Goal: Task Accomplishment & Management: Use online tool/utility

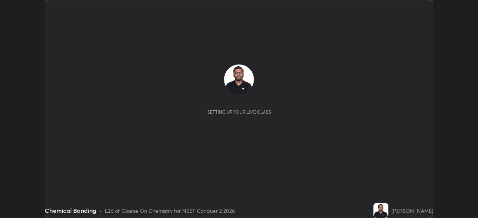
scroll to position [218, 477]
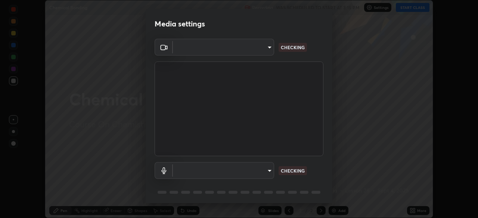
type input "09f294524f3521c037d78ee7cdb71511b6c9344afeed810a356f0d23342d5398"
click at [247, 172] on body "Erase all Chemical Bonding Recording WAS SCHEDULED TO START AT 3:15 PM Settings…" at bounding box center [239, 109] width 478 height 218
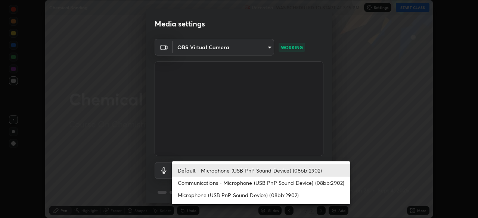
click at [235, 182] on li "Communications - Microphone (USB PnP Sound Device) (08bb:2902)" at bounding box center [261, 183] width 178 height 12
type input "communications"
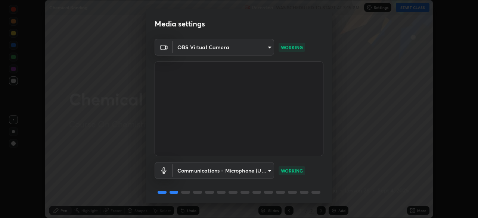
scroll to position [26, 0]
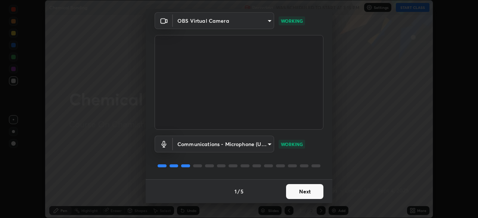
click at [288, 189] on button "Next" at bounding box center [304, 191] width 37 height 15
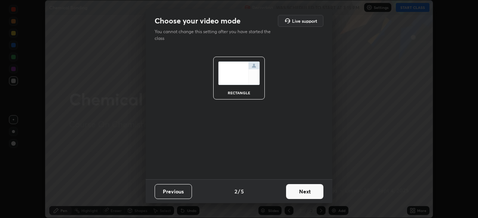
click at [295, 194] on button "Next" at bounding box center [304, 191] width 37 height 15
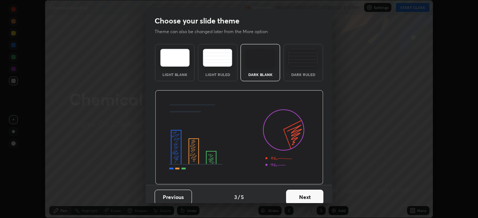
click at [296, 73] on div "Dark Ruled" at bounding box center [303, 75] width 30 height 4
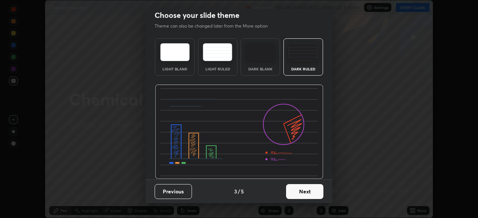
click at [300, 191] on button "Next" at bounding box center [304, 191] width 37 height 15
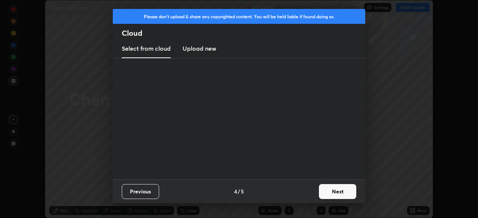
scroll to position [0, 0]
click at [324, 192] on button "Next" at bounding box center [337, 191] width 37 height 15
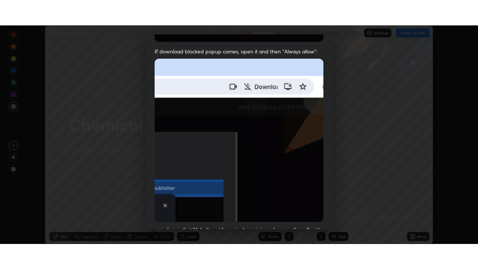
scroll to position [179, 0]
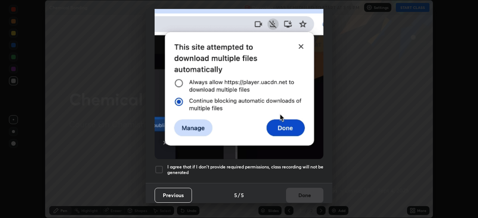
click at [268, 165] on h5 "I agree that if I don't provide required permissions, class recording will not …" at bounding box center [245, 170] width 156 height 12
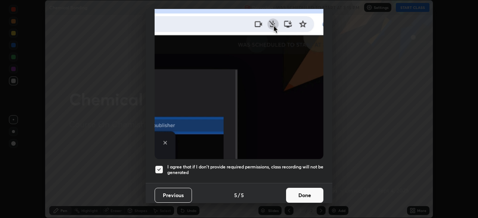
click at [292, 193] on button "Done" at bounding box center [304, 195] width 37 height 15
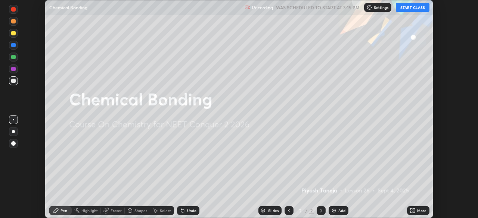
click at [409, 11] on button "START CLASS" at bounding box center [413, 7] width 34 height 9
click at [413, 209] on icon at bounding box center [414, 210] width 2 height 2
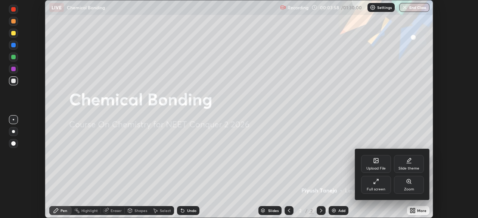
click at [379, 185] on div "Full screen" at bounding box center [376, 185] width 30 height 18
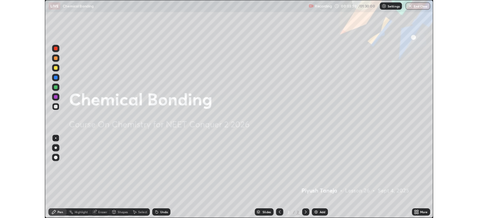
scroll to position [269, 478]
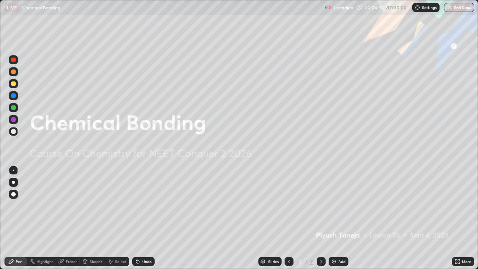
click at [340, 218] on div "Add" at bounding box center [341, 261] width 7 height 4
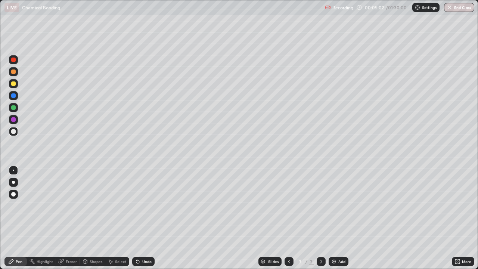
click at [310, 8] on div "LIVE Chemical Bonding" at bounding box center [162, 7] width 317 height 15
click at [72, 218] on div "Eraser" at bounding box center [71, 261] width 11 height 4
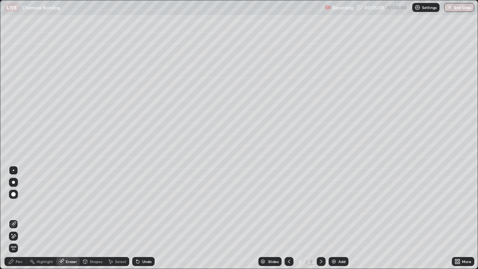
click at [17, 218] on div "Pen" at bounding box center [19, 261] width 7 height 4
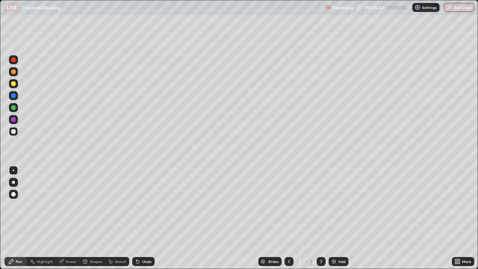
click at [13, 83] on div at bounding box center [13, 83] width 4 height 4
click at [15, 74] on div at bounding box center [13, 71] width 9 height 9
click at [14, 84] on div at bounding box center [13, 83] width 4 height 4
click at [16, 75] on div at bounding box center [13, 71] width 9 height 9
click at [13, 132] on div at bounding box center [13, 131] width 4 height 4
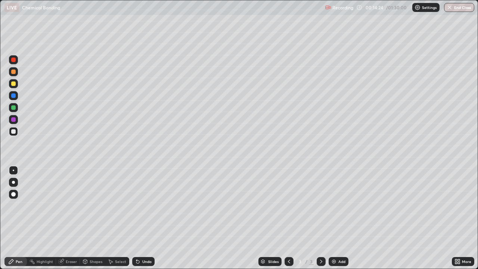
click at [334, 218] on img at bounding box center [334, 261] width 6 height 6
click at [218, 7] on div "LIVE Chemical Bonding" at bounding box center [162, 7] width 317 height 15
click at [118, 218] on div "Select" at bounding box center [120, 261] width 11 height 4
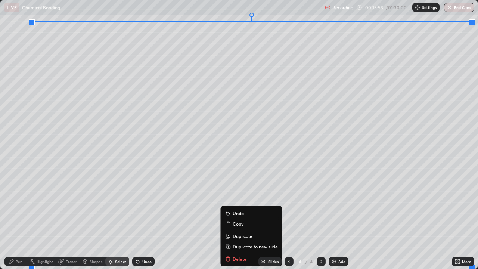
click at [261, 218] on p "Duplicate to new slide" at bounding box center [254, 246] width 45 height 6
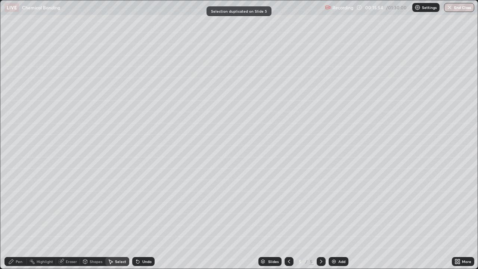
click at [289, 218] on icon at bounding box center [289, 261] width 6 height 6
click at [16, 218] on div "Pen" at bounding box center [19, 261] width 7 height 4
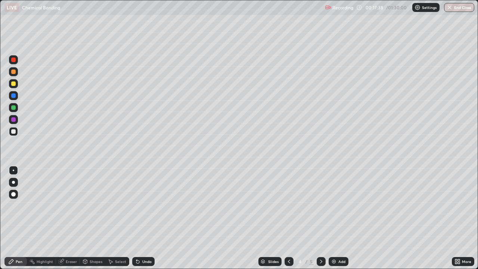
click at [148, 218] on div "Undo" at bounding box center [146, 261] width 9 height 4
click at [144, 218] on div "Undo" at bounding box center [146, 261] width 9 height 4
click at [68, 218] on div "Eraser" at bounding box center [71, 261] width 11 height 4
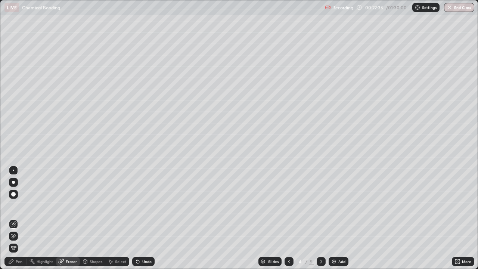
click at [22, 218] on div "Pen" at bounding box center [15, 261] width 22 height 9
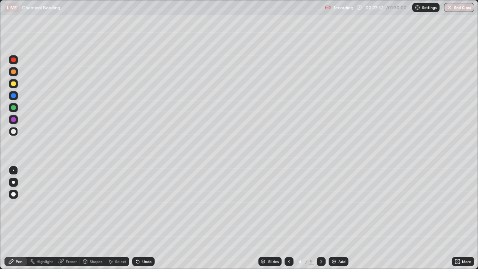
click at [14, 131] on div at bounding box center [13, 131] width 4 height 4
click at [66, 218] on div "Eraser" at bounding box center [71, 261] width 11 height 4
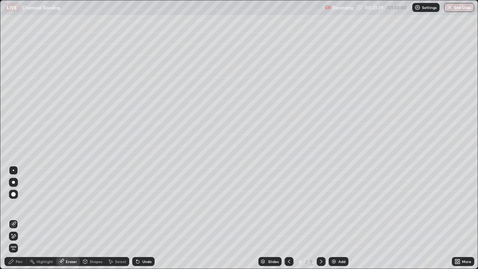
click at [16, 218] on div "Pen" at bounding box center [19, 261] width 7 height 4
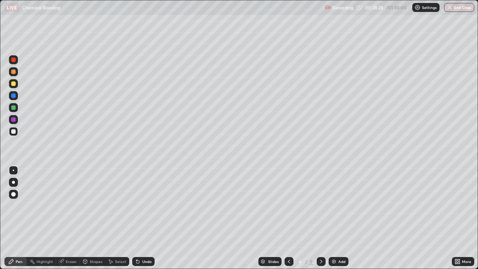
click at [319, 218] on icon at bounding box center [321, 261] width 6 height 6
click at [288, 218] on icon at bounding box center [289, 261] width 6 height 6
click at [317, 218] on div at bounding box center [320, 261] width 9 height 9
click at [115, 218] on div "Select" at bounding box center [120, 261] width 11 height 4
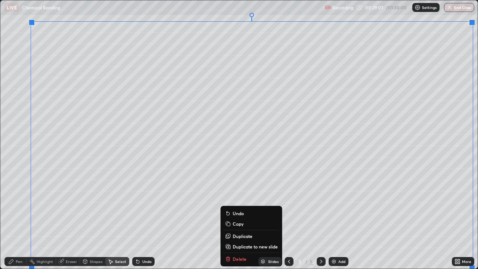
click at [256, 218] on p "Duplicate to new slide" at bounding box center [254, 246] width 45 height 6
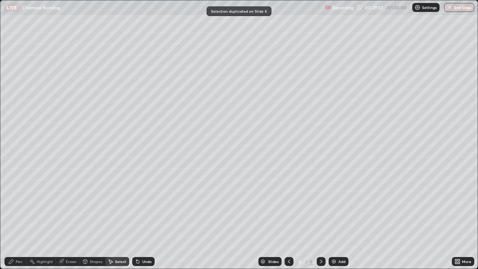
click at [288, 218] on icon at bounding box center [289, 261] width 2 height 4
click at [14, 218] on div "Pen" at bounding box center [15, 261] width 22 height 9
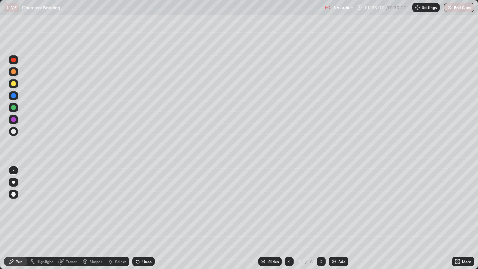
click at [142, 218] on div "Undo" at bounding box center [146, 261] width 9 height 4
click at [69, 218] on div "Eraser" at bounding box center [71, 261] width 11 height 4
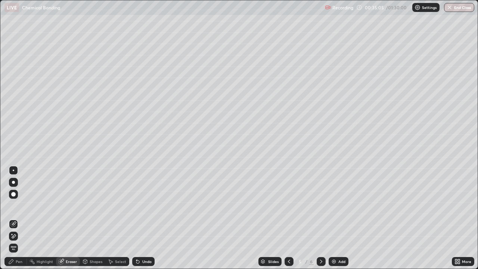
click at [14, 218] on div "Pen" at bounding box center [15, 261] width 22 height 9
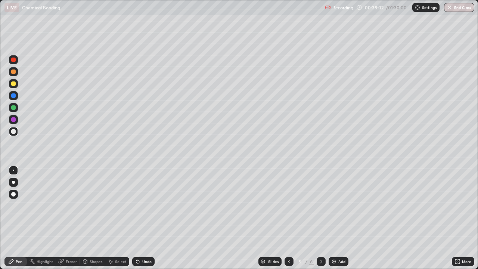
click at [320, 218] on icon at bounding box center [321, 261] width 6 height 6
click at [288, 218] on icon at bounding box center [289, 261] width 6 height 6
click at [320, 218] on icon at bounding box center [321, 261] width 6 height 6
click at [145, 218] on div "Undo" at bounding box center [146, 261] width 9 height 4
click at [73, 218] on div "Eraser" at bounding box center [71, 261] width 11 height 4
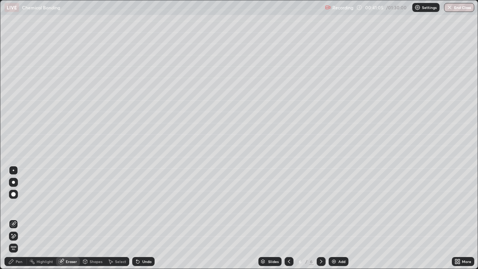
click at [17, 218] on div "Pen" at bounding box center [15, 261] width 22 height 9
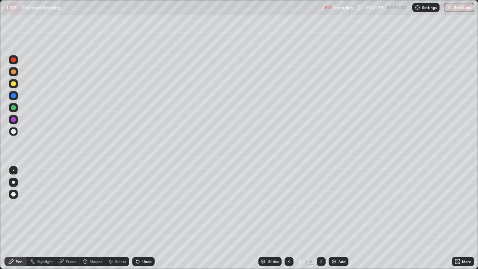
click at [11, 84] on div at bounding box center [13, 83] width 4 height 4
click at [14, 73] on div at bounding box center [13, 71] width 4 height 4
click at [16, 131] on div at bounding box center [13, 131] width 9 height 9
click at [13, 72] on div at bounding box center [13, 71] width 4 height 4
click at [16, 107] on div at bounding box center [13, 107] width 9 height 9
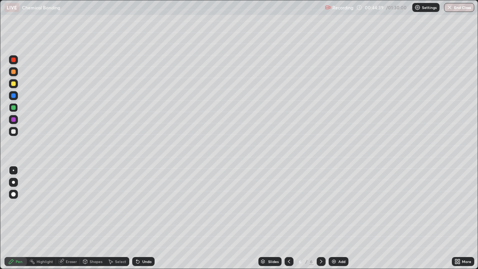
click at [144, 218] on div "Undo" at bounding box center [146, 261] width 9 height 4
click at [286, 218] on div at bounding box center [288, 261] width 9 height 9
click at [142, 218] on div "Undo" at bounding box center [146, 261] width 9 height 4
click at [143, 218] on div "Undo" at bounding box center [146, 261] width 9 height 4
click at [141, 218] on div "Undo" at bounding box center [143, 261] width 22 height 9
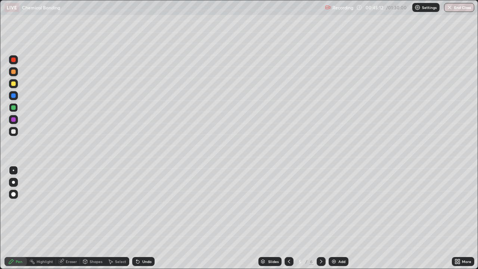
click at [141, 218] on div "Undo" at bounding box center [143, 261] width 22 height 9
click at [140, 218] on div "Undo" at bounding box center [143, 261] width 22 height 9
click at [142, 218] on div "Undo" at bounding box center [146, 261] width 9 height 4
click at [140, 218] on div "Undo" at bounding box center [143, 261] width 22 height 9
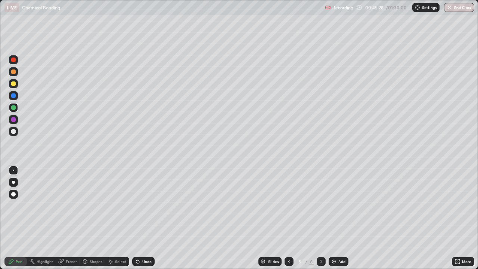
click at [143, 218] on div "Undo" at bounding box center [146, 261] width 9 height 4
click at [145, 218] on div "Undo" at bounding box center [143, 261] width 22 height 9
click at [146, 218] on div "Undo" at bounding box center [143, 261] width 22 height 9
click at [145, 218] on div "Undo" at bounding box center [143, 261] width 22 height 9
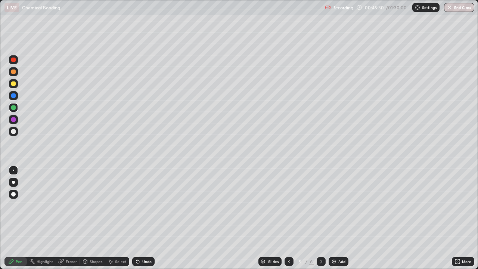
click at [143, 218] on div "Undo" at bounding box center [146, 261] width 9 height 4
click at [145, 218] on div "Undo" at bounding box center [146, 261] width 9 height 4
click at [144, 218] on div "Undo" at bounding box center [146, 261] width 9 height 4
click at [142, 218] on div "Undo" at bounding box center [146, 261] width 9 height 4
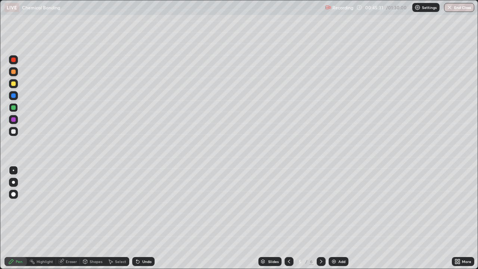
click at [150, 218] on div "Undo" at bounding box center [143, 261] width 22 height 9
click at [145, 218] on div "Undo" at bounding box center [146, 261] width 9 height 4
click at [145, 218] on div "Undo" at bounding box center [143, 261] width 22 height 9
click at [144, 218] on div "Undo" at bounding box center [143, 261] width 22 height 9
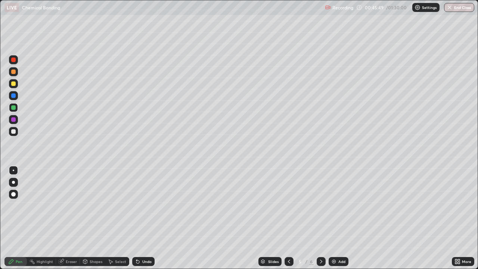
click at [144, 218] on div "Undo" at bounding box center [143, 261] width 22 height 9
click at [146, 218] on div "Undo" at bounding box center [143, 261] width 22 height 9
click at [147, 218] on div "Undo" at bounding box center [146, 261] width 9 height 4
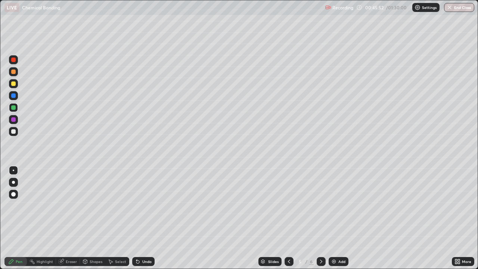
click at [146, 218] on div "Undo" at bounding box center [143, 261] width 22 height 9
click at [145, 218] on div "Undo" at bounding box center [146, 261] width 9 height 4
click at [147, 218] on div "Undo" at bounding box center [143, 261] width 22 height 9
click at [149, 218] on div "Undo" at bounding box center [143, 261] width 22 height 9
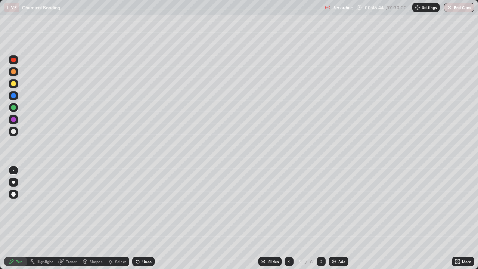
click at [321, 218] on icon at bounding box center [321, 261] width 6 height 6
click at [462, 218] on div "More" at bounding box center [466, 261] width 9 height 4
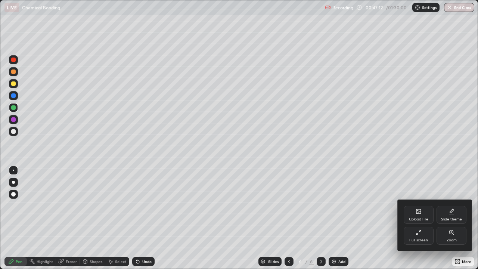
click at [422, 218] on div "Full screen" at bounding box center [418, 235] width 30 height 18
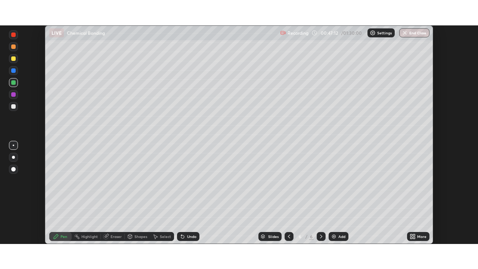
scroll to position [37096, 36837]
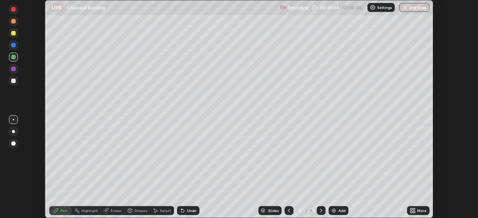
click at [413, 210] on icon at bounding box center [414, 210] width 2 height 2
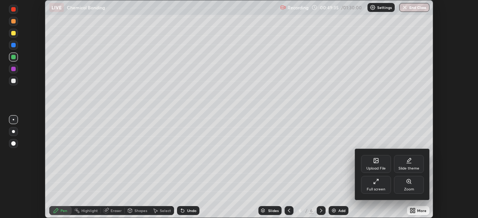
click at [377, 188] on div "Full screen" at bounding box center [375, 190] width 19 height 4
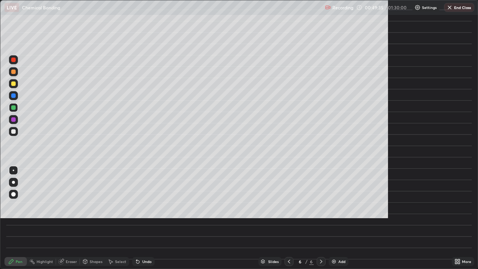
scroll to position [269, 478]
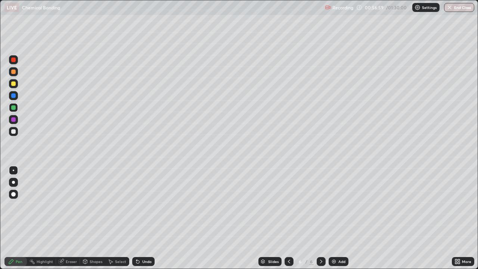
click at [333, 218] on img at bounding box center [334, 261] width 6 height 6
click at [15, 85] on div at bounding box center [13, 83] width 4 height 4
click at [13, 131] on div at bounding box center [13, 131] width 4 height 4
click at [14, 85] on div at bounding box center [13, 83] width 4 height 4
click at [69, 218] on div "Eraser" at bounding box center [71, 261] width 11 height 4
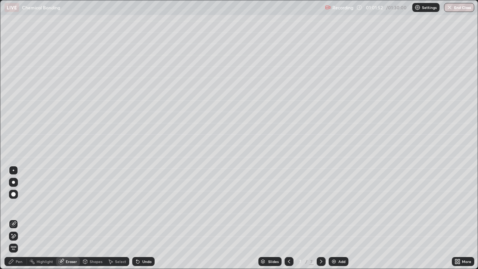
click at [16, 218] on div "Pen" at bounding box center [19, 261] width 7 height 4
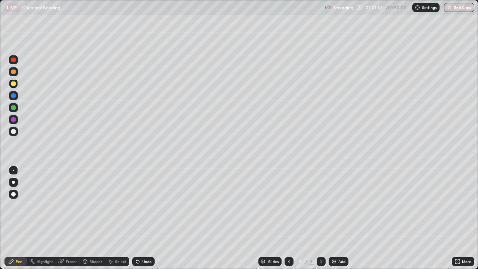
click at [15, 133] on div at bounding box center [13, 131] width 4 height 4
click at [13, 109] on div at bounding box center [13, 107] width 4 height 4
click at [12, 132] on div at bounding box center [13, 131] width 4 height 4
click at [142, 218] on div "Undo" at bounding box center [146, 261] width 9 height 4
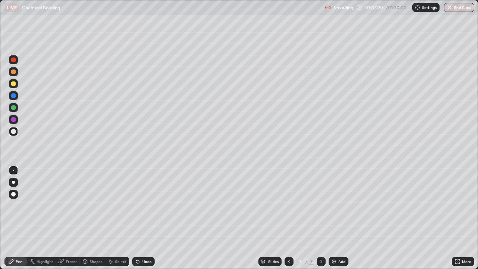
click at [14, 73] on div at bounding box center [13, 71] width 4 height 4
click at [337, 218] on div "Add" at bounding box center [338, 261] width 20 height 9
click at [148, 218] on div "Undo" at bounding box center [146, 261] width 9 height 4
click at [14, 130] on div at bounding box center [13, 131] width 4 height 4
click at [338, 218] on div "Add" at bounding box center [341, 261] width 7 height 4
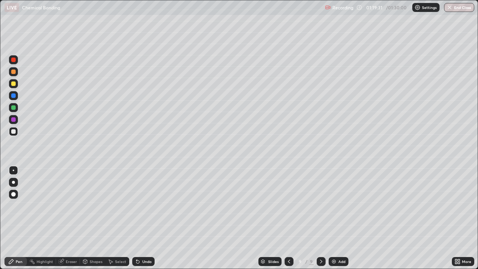
click at [142, 218] on div "Undo" at bounding box center [146, 261] width 9 height 4
click at [459, 6] on button "End Class" at bounding box center [459, 7] width 30 height 9
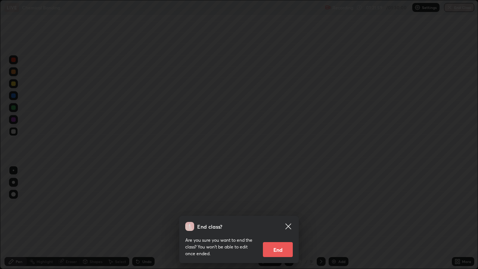
click at [282, 218] on button "End" at bounding box center [278, 249] width 30 height 15
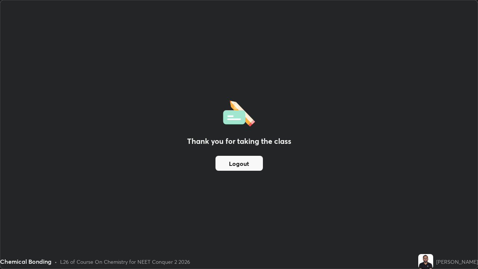
click at [252, 165] on button "Logout" at bounding box center [238, 163] width 47 height 15
click at [250, 162] on button "Logout" at bounding box center [238, 163] width 47 height 15
click at [249, 164] on button "Logout" at bounding box center [238, 163] width 47 height 15
click at [250, 161] on button "Logout" at bounding box center [238, 163] width 47 height 15
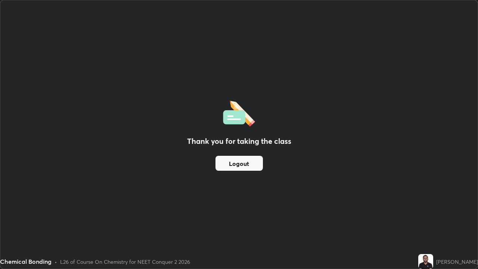
click at [252, 162] on button "Logout" at bounding box center [238, 163] width 47 height 15
